Goal: Find contact information: Obtain details needed to contact an individual or organization

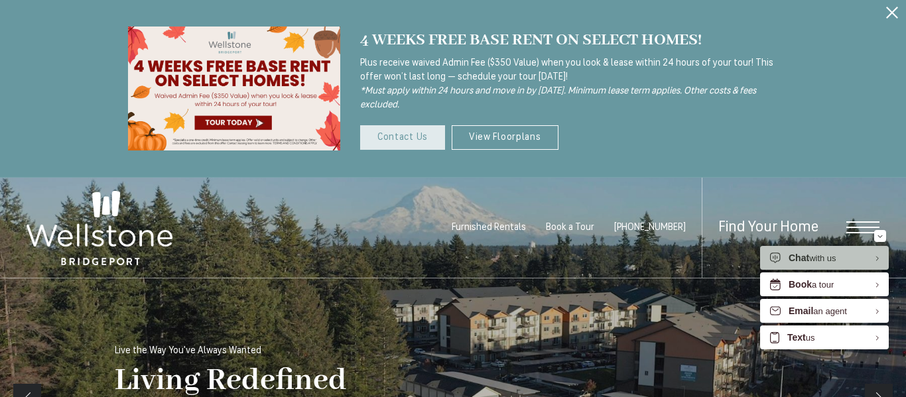
click at [392, 131] on link "Contact Us" at bounding box center [402, 137] width 85 height 25
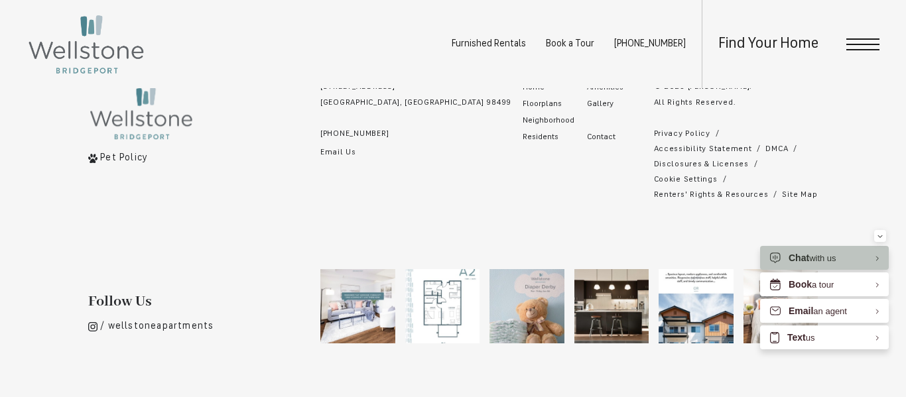
scroll to position [1103, 0]
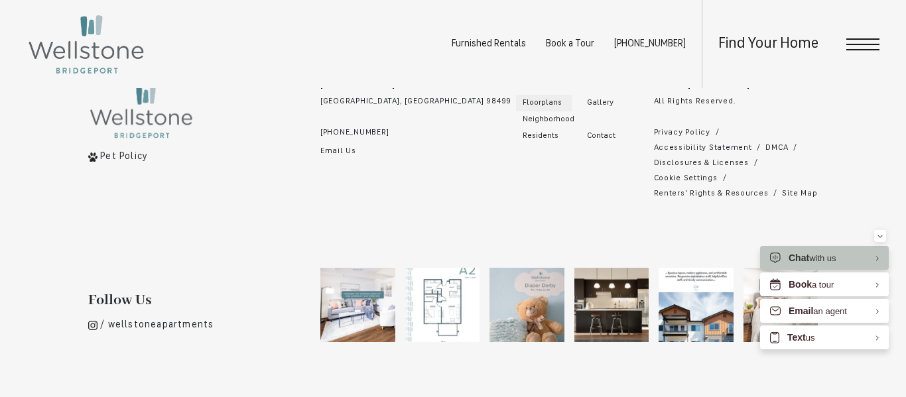
click at [522, 101] on span "Floorplans" at bounding box center [541, 103] width 39 height 8
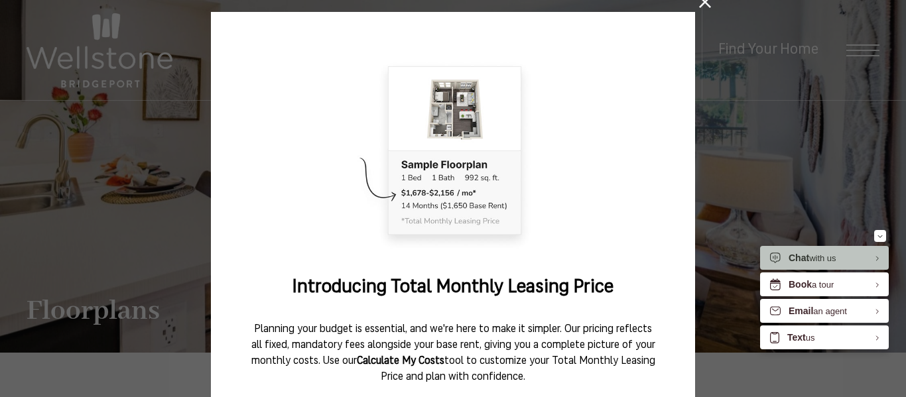
scroll to position [200, 0]
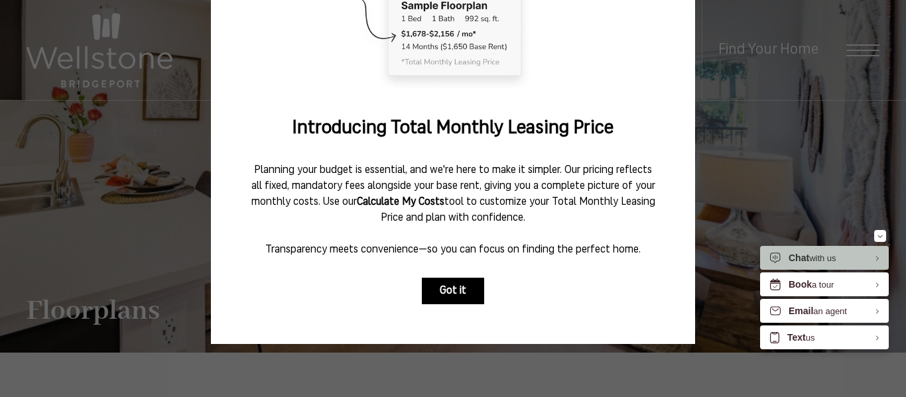
click at [465, 290] on button "Got it" at bounding box center [453, 291] width 62 height 27
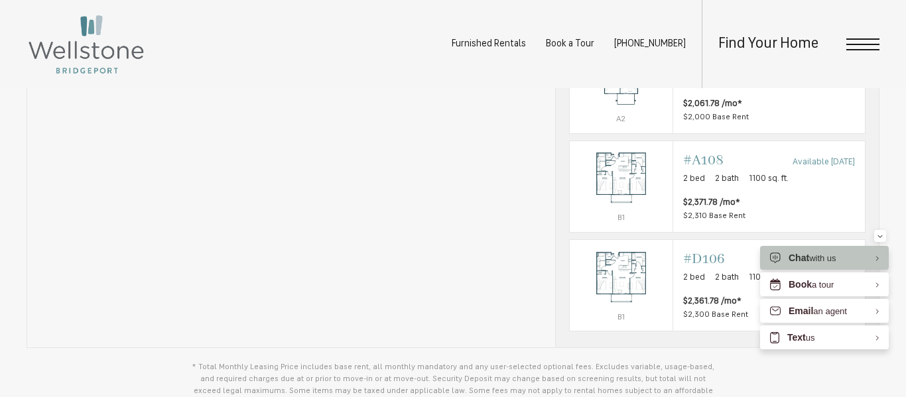
scroll to position [967, 0]
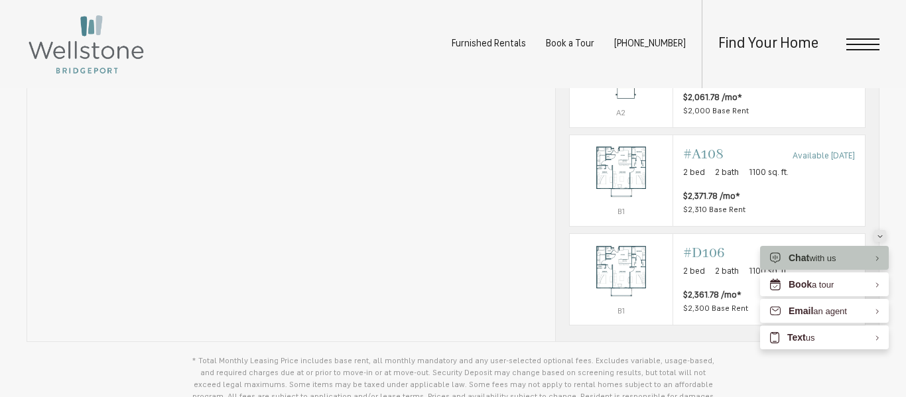
click at [882, 235] on icon "Minimize" at bounding box center [879, 236] width 5 height 3
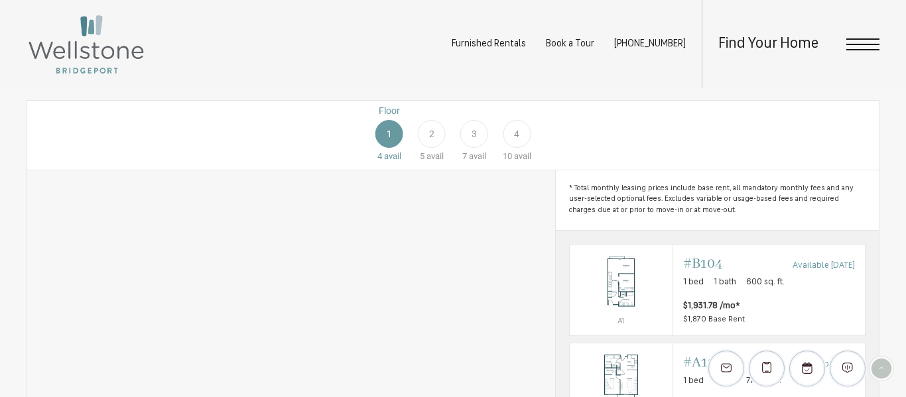
scroll to position [659, 0]
click at [436, 144] on div "2" at bounding box center [432, 135] width 28 height 28
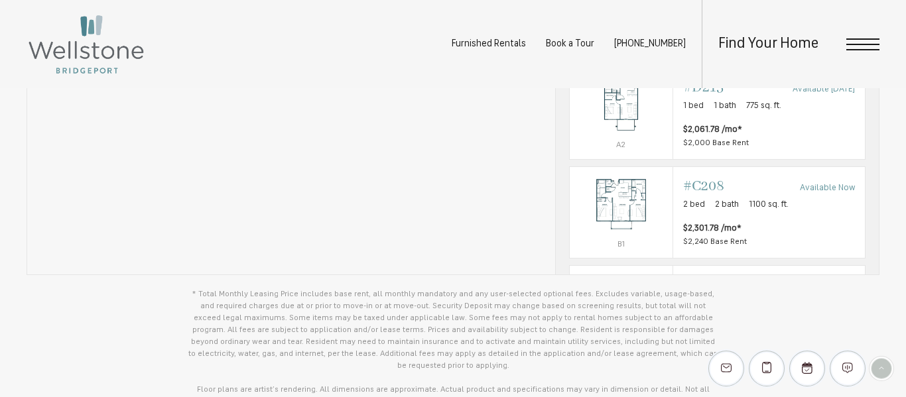
scroll to position [1042, 0]
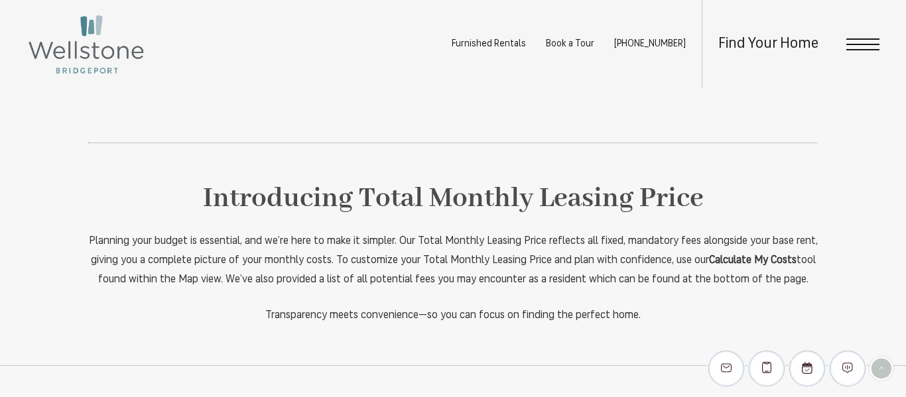
click at [475, 237] on p "Planning your budget is essential, and we’re here to make it simpler. Our Total…" at bounding box center [452, 261] width 729 height 58
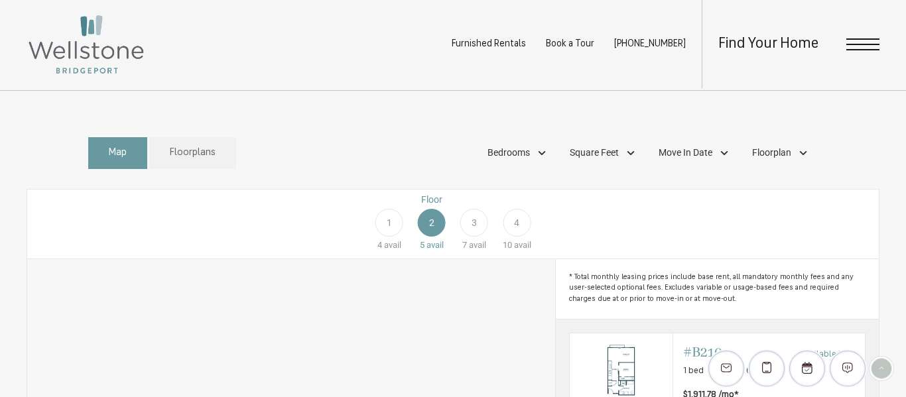
scroll to position [575, 0]
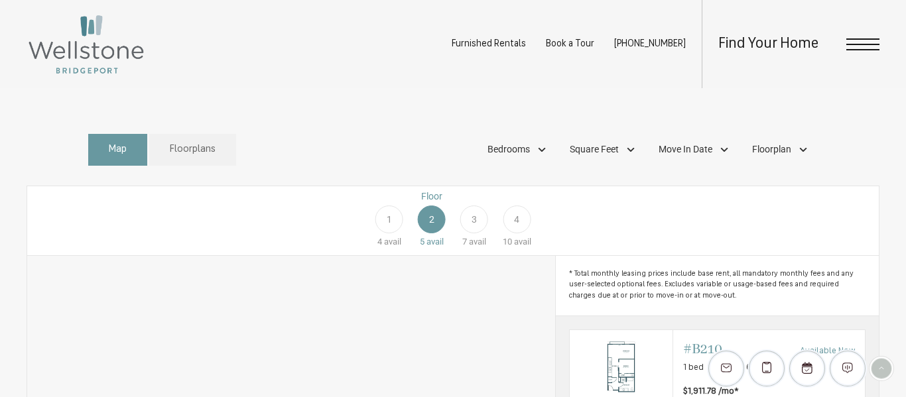
click at [475, 227] on span "3" at bounding box center [473, 220] width 5 height 14
click at [518, 156] on span "Bedrooms" at bounding box center [508, 150] width 42 height 14
click at [467, 242] on span "2 Bedroom" at bounding box center [493, 234] width 66 height 15
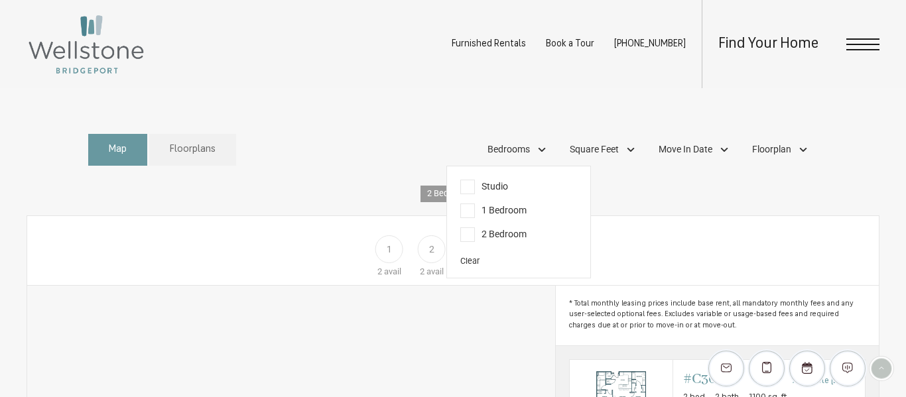
click at [379, 163] on div "Map Floorplans 1 Bedrooms Studio 1 Bedroom 2 Bedroom" at bounding box center [452, 150] width 729 height 46
click at [220, 166] on link "Floorplans" at bounding box center [192, 150] width 87 height 32
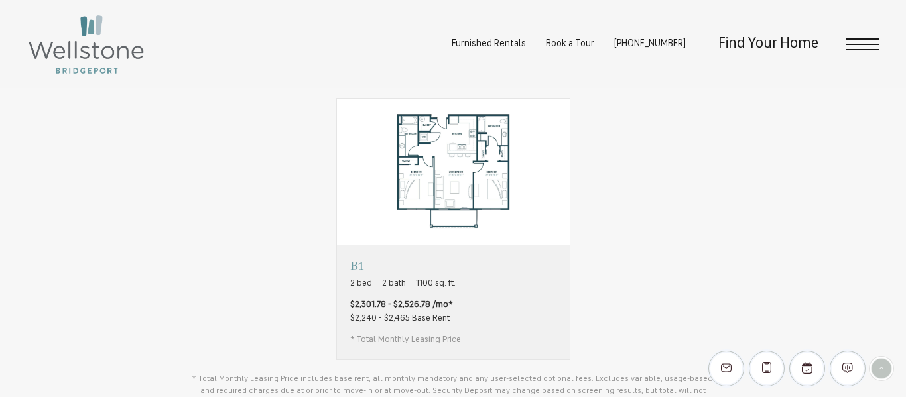
scroll to position [690, 0]
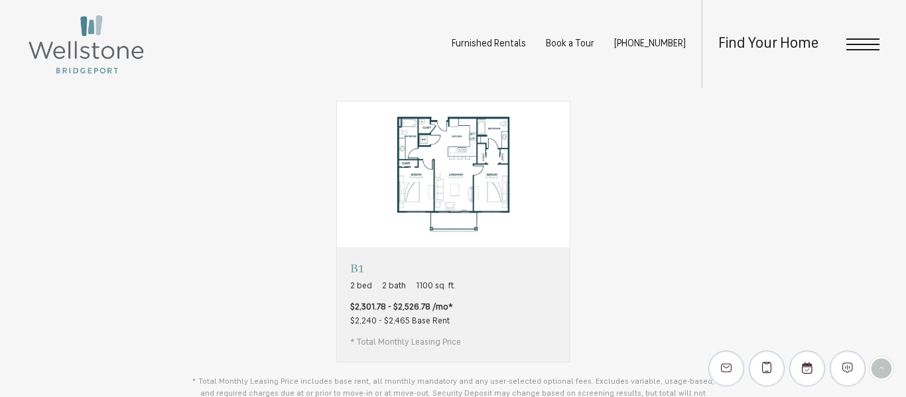
click at [397, 213] on img "View floorplan B1" at bounding box center [453, 174] width 233 height 146
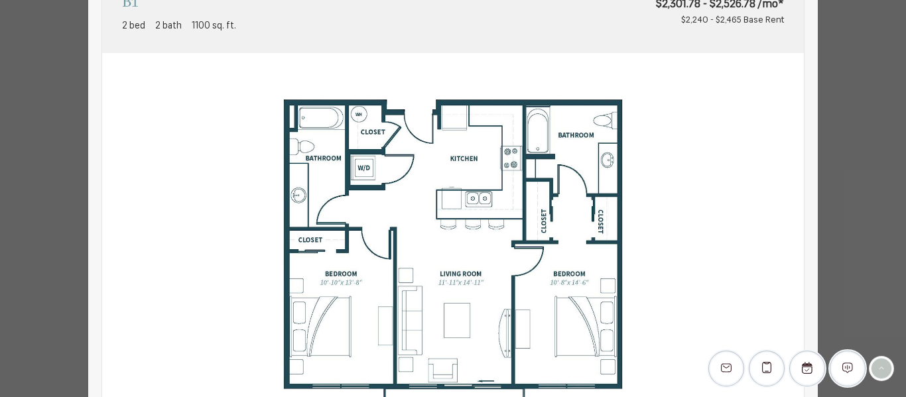
scroll to position [0, 0]
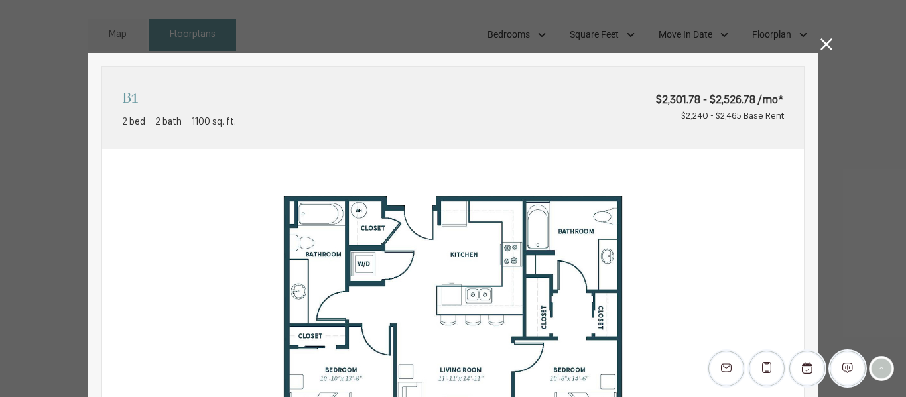
click at [831, 49] on icon at bounding box center [826, 44] width 12 height 12
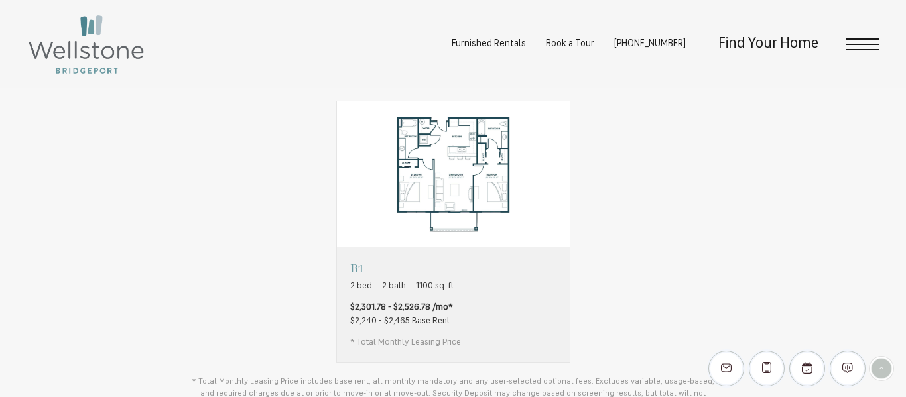
click at [240, 139] on div "Studio Studio 1 bath 600 sq. ft. Contact Us A1 1 bed 1 bath 600 sq. ft. A2" at bounding box center [452, 232] width 729 height 262
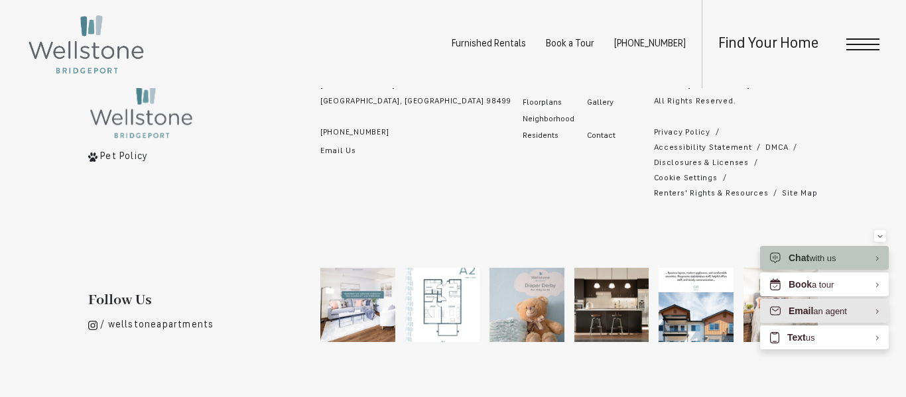
click at [817, 306] on div "Email an agent" at bounding box center [817, 311] width 58 height 13
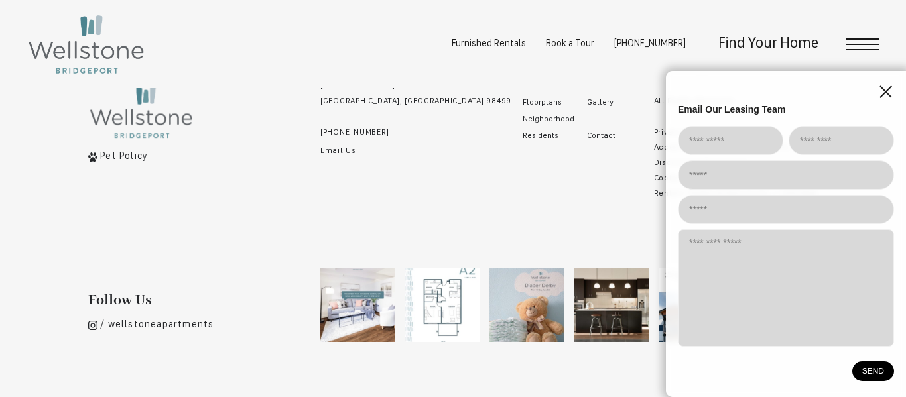
click at [884, 93] on line "EliseAI Widget" at bounding box center [885, 91] width 11 height 11
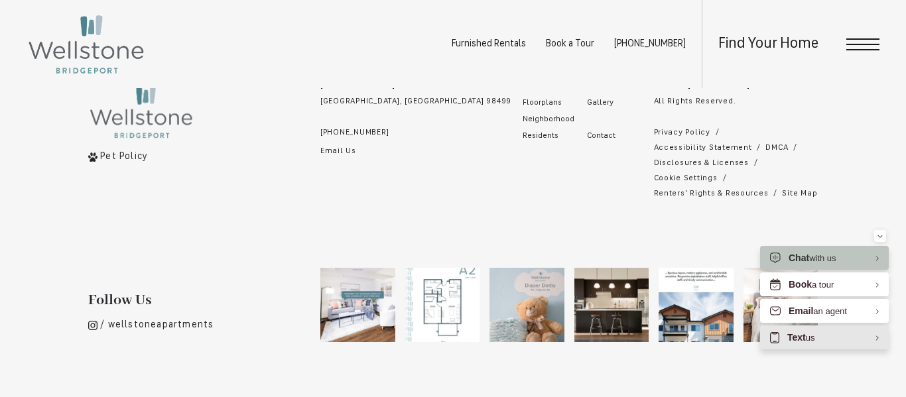
click at [814, 334] on div "Text us" at bounding box center [800, 337] width 27 height 13
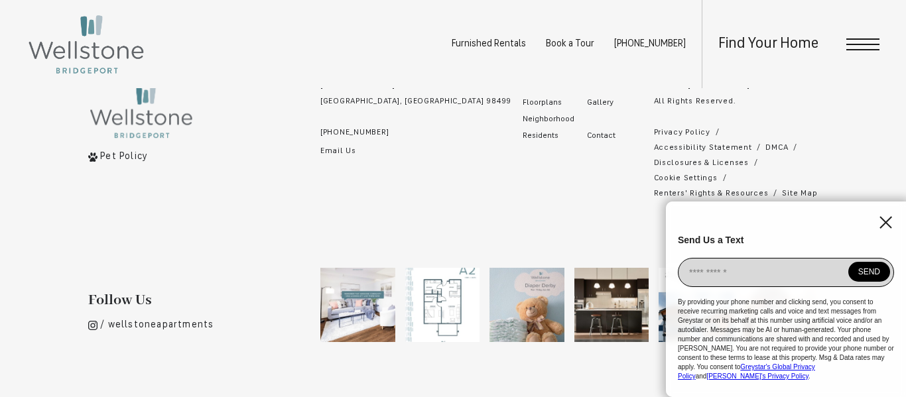
click at [780, 271] on input "EliseAI Widget" at bounding box center [786, 272] width 216 height 29
type input "**********"
click at [874, 271] on button "SEND" at bounding box center [869, 272] width 42 height 20
